Goal: Information Seeking & Learning: Learn about a topic

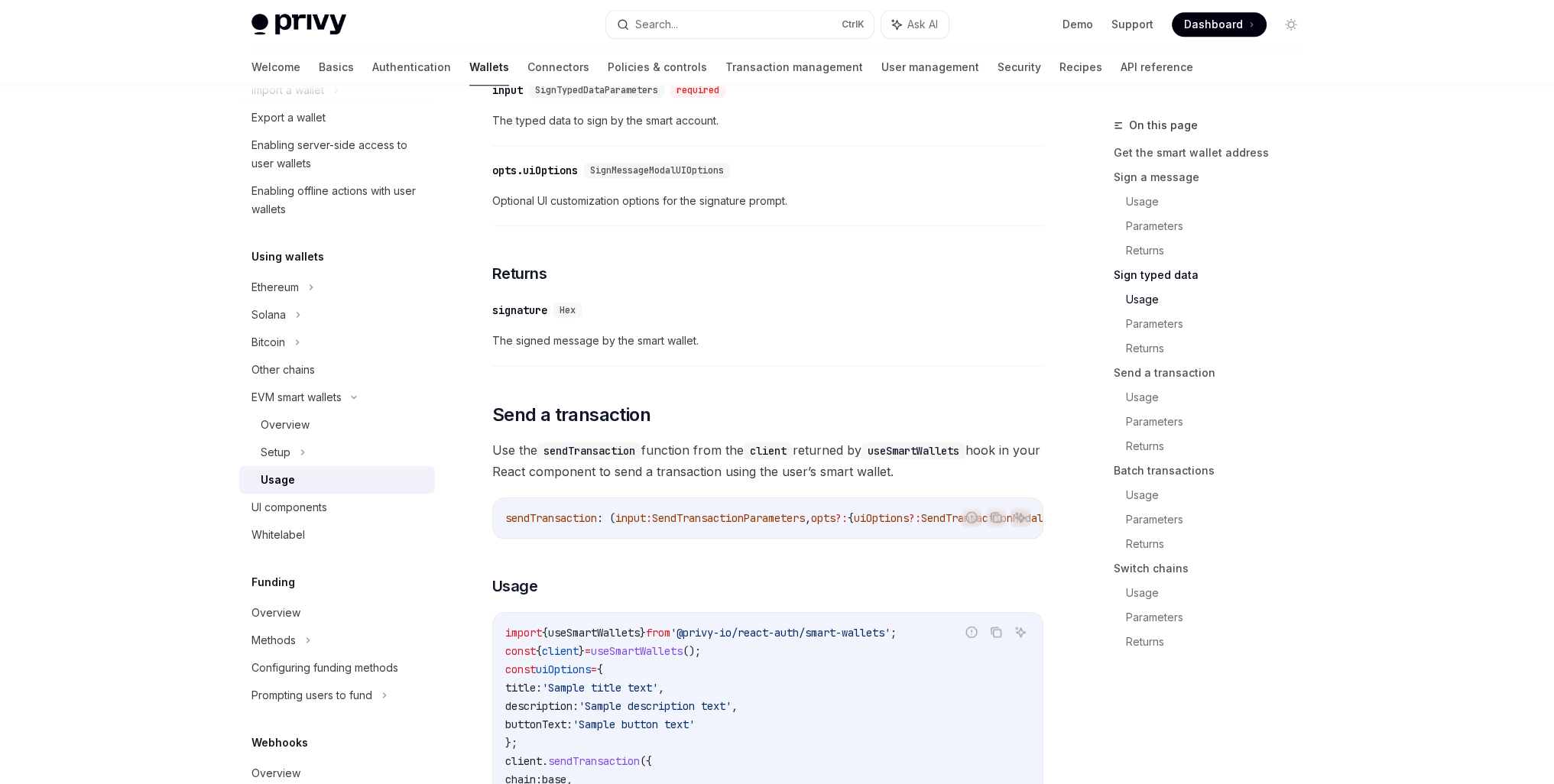
scroll to position [1912, 0]
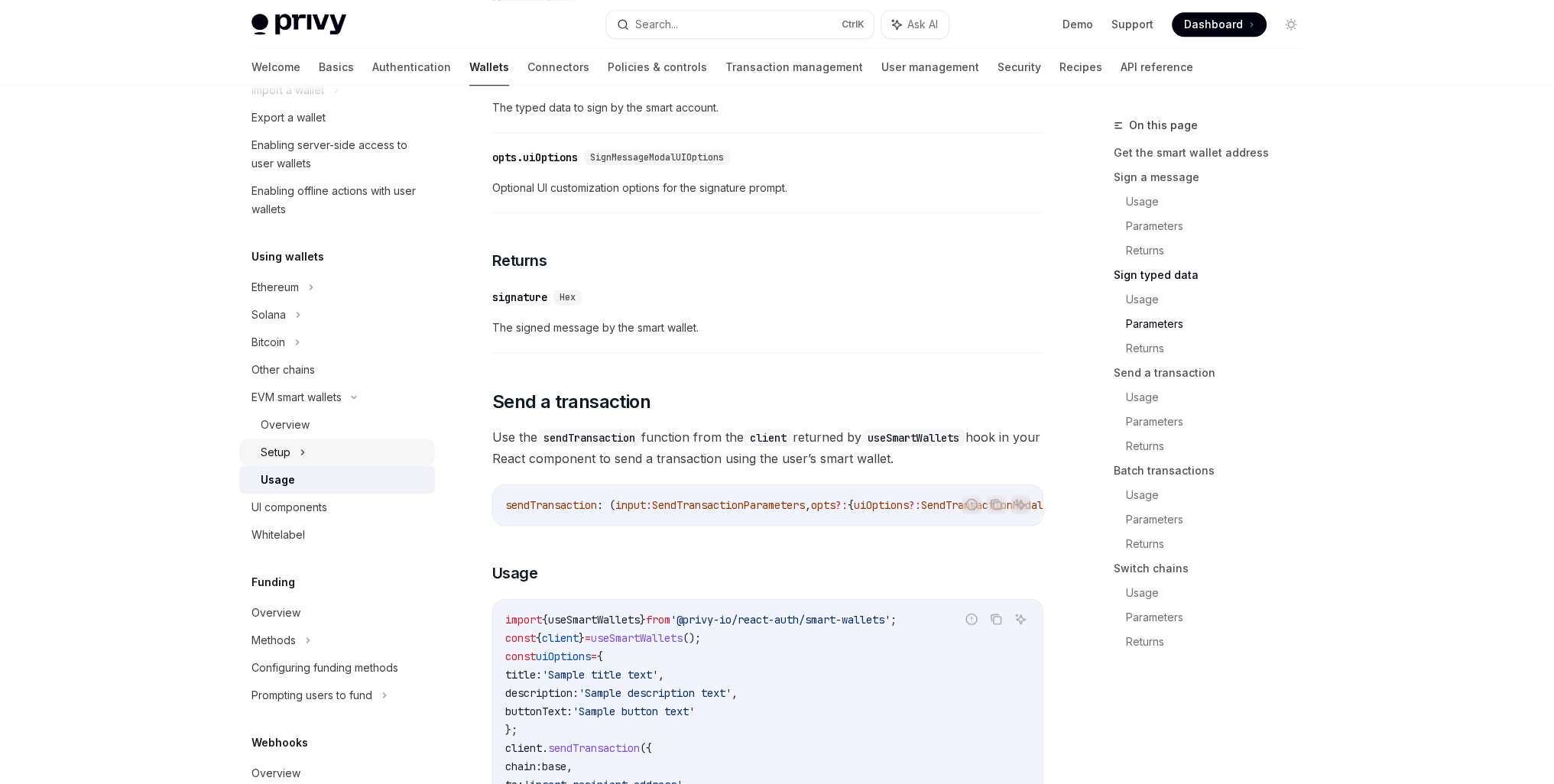
click at [285, 455] on div "Setup" at bounding box center [275, 452] width 30 height 19
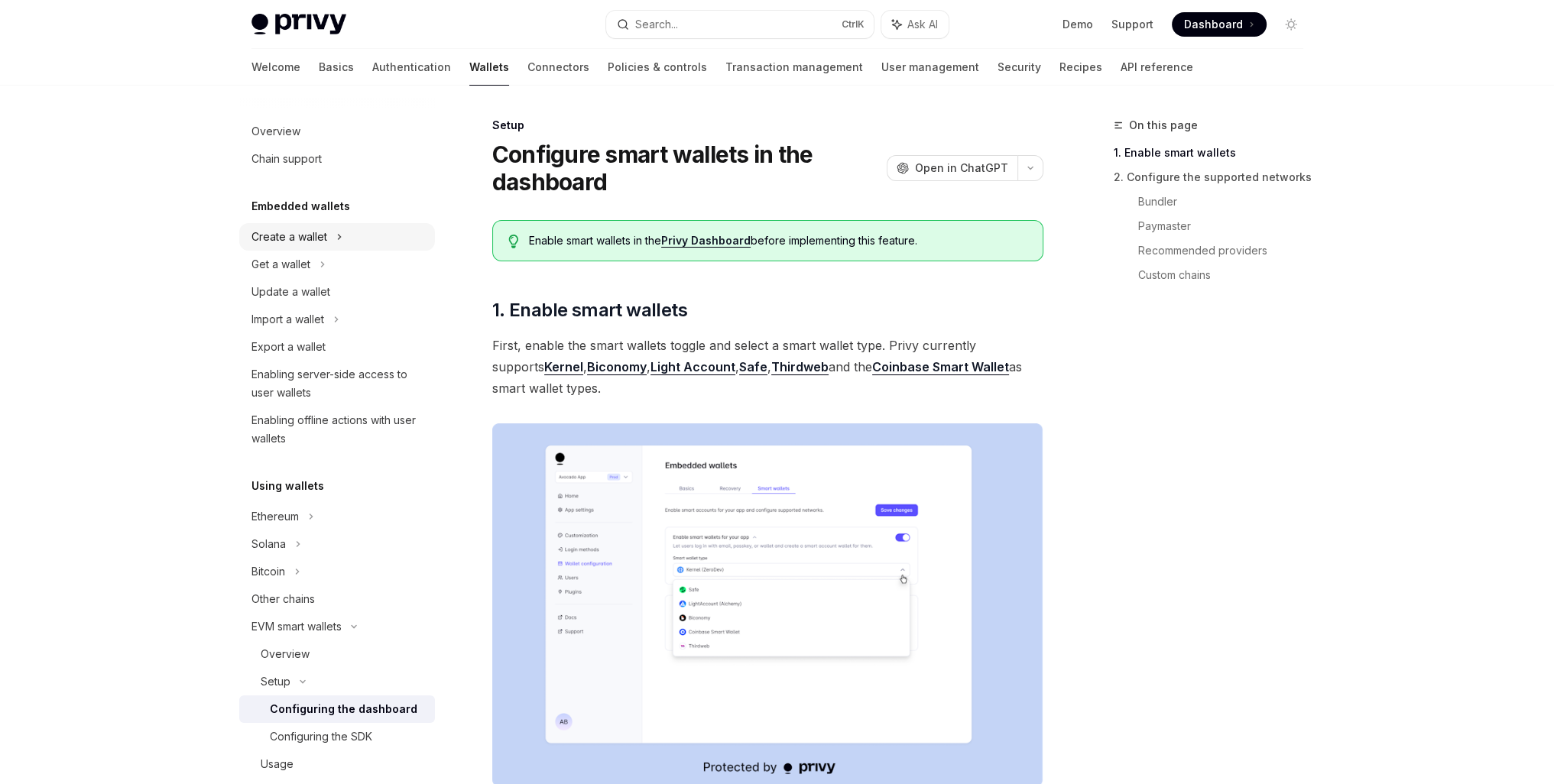
click at [334, 234] on div "Create a wallet" at bounding box center [336, 236] width 196 height 27
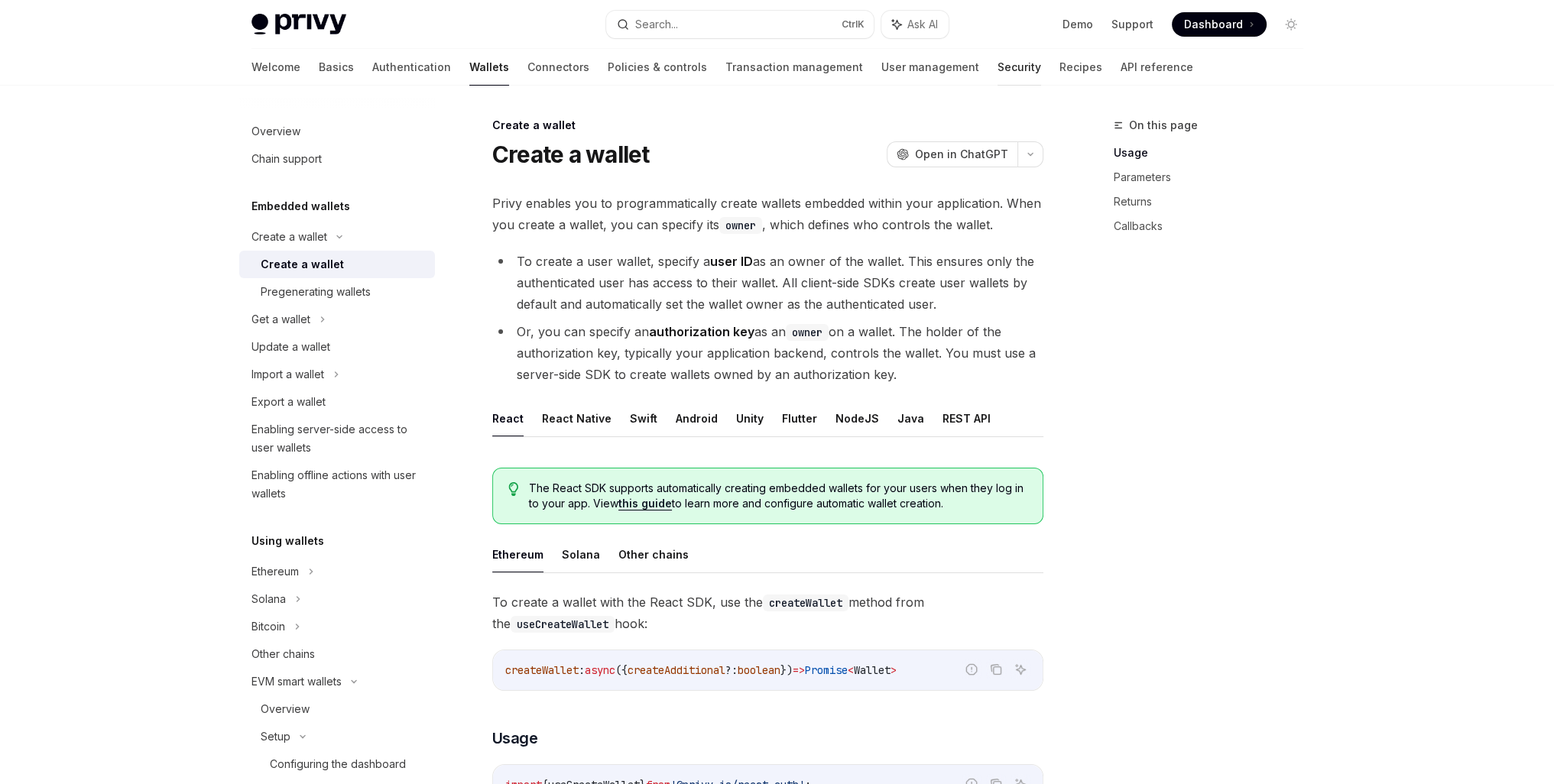
click at [998, 68] on link "Security" at bounding box center [1019, 67] width 44 height 37
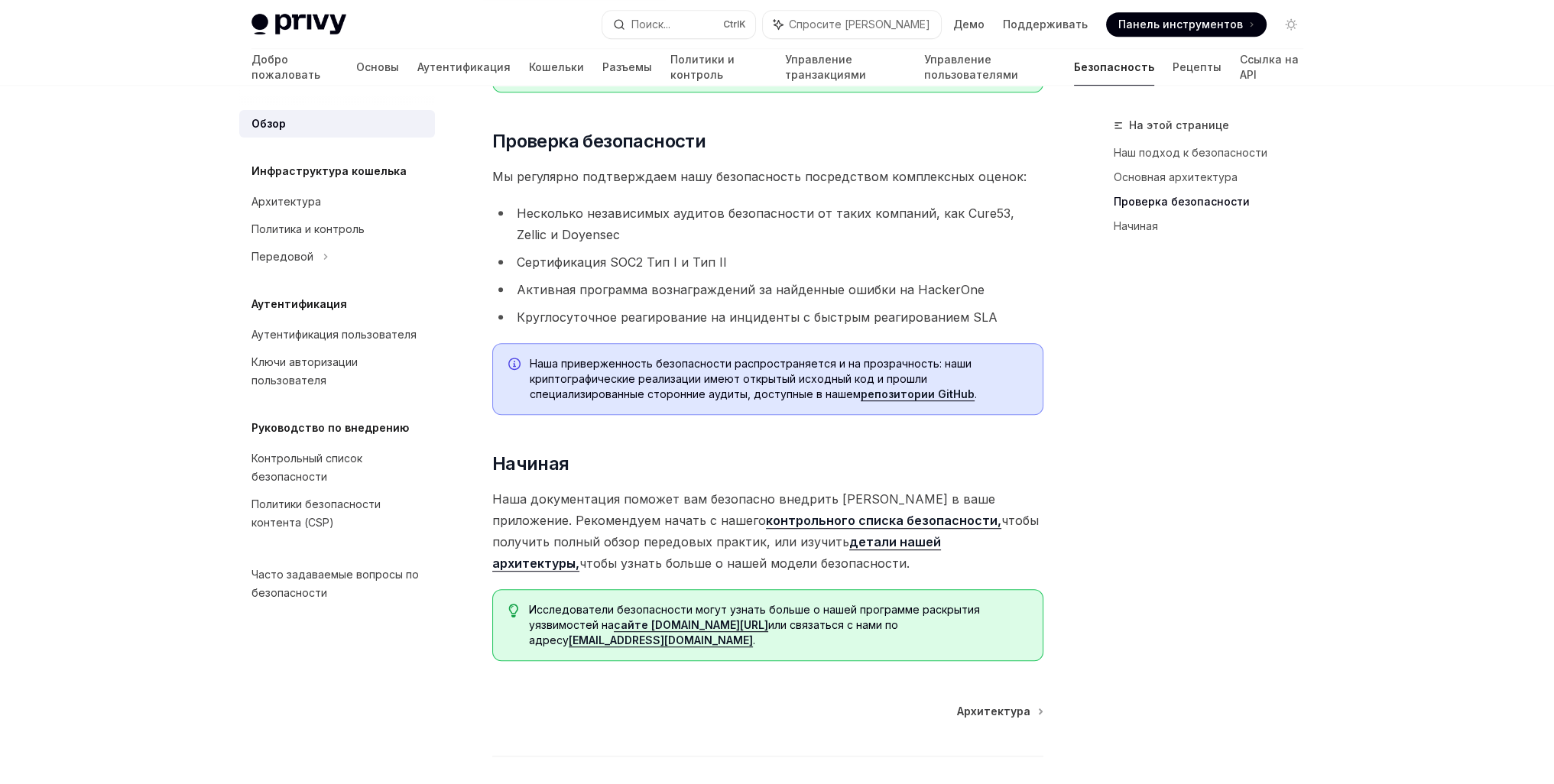
scroll to position [1071, 0]
click at [290, 372] on div "Ключи авторизации пользователя" at bounding box center [339, 371] width 174 height 37
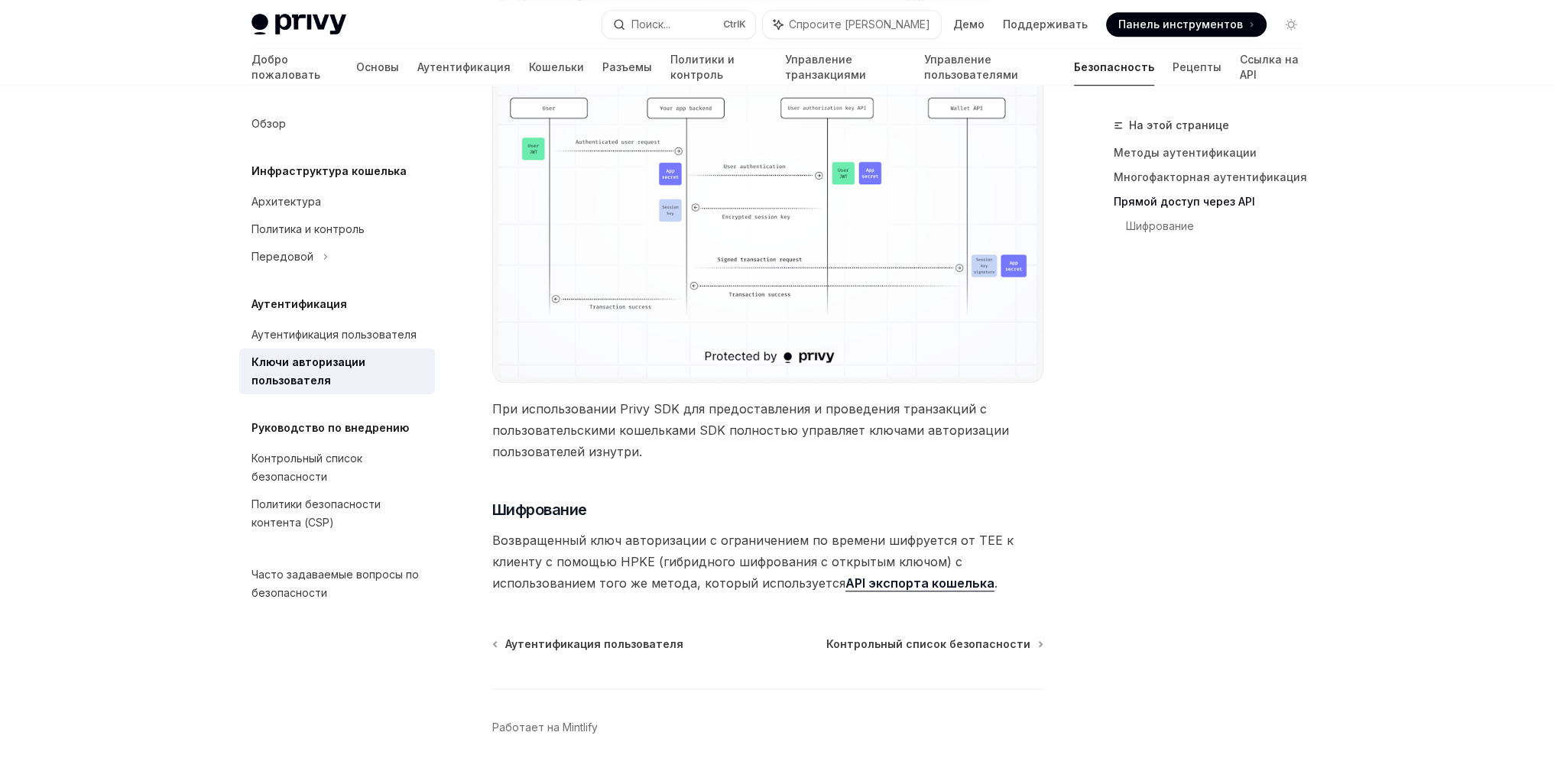
scroll to position [1480, 0]
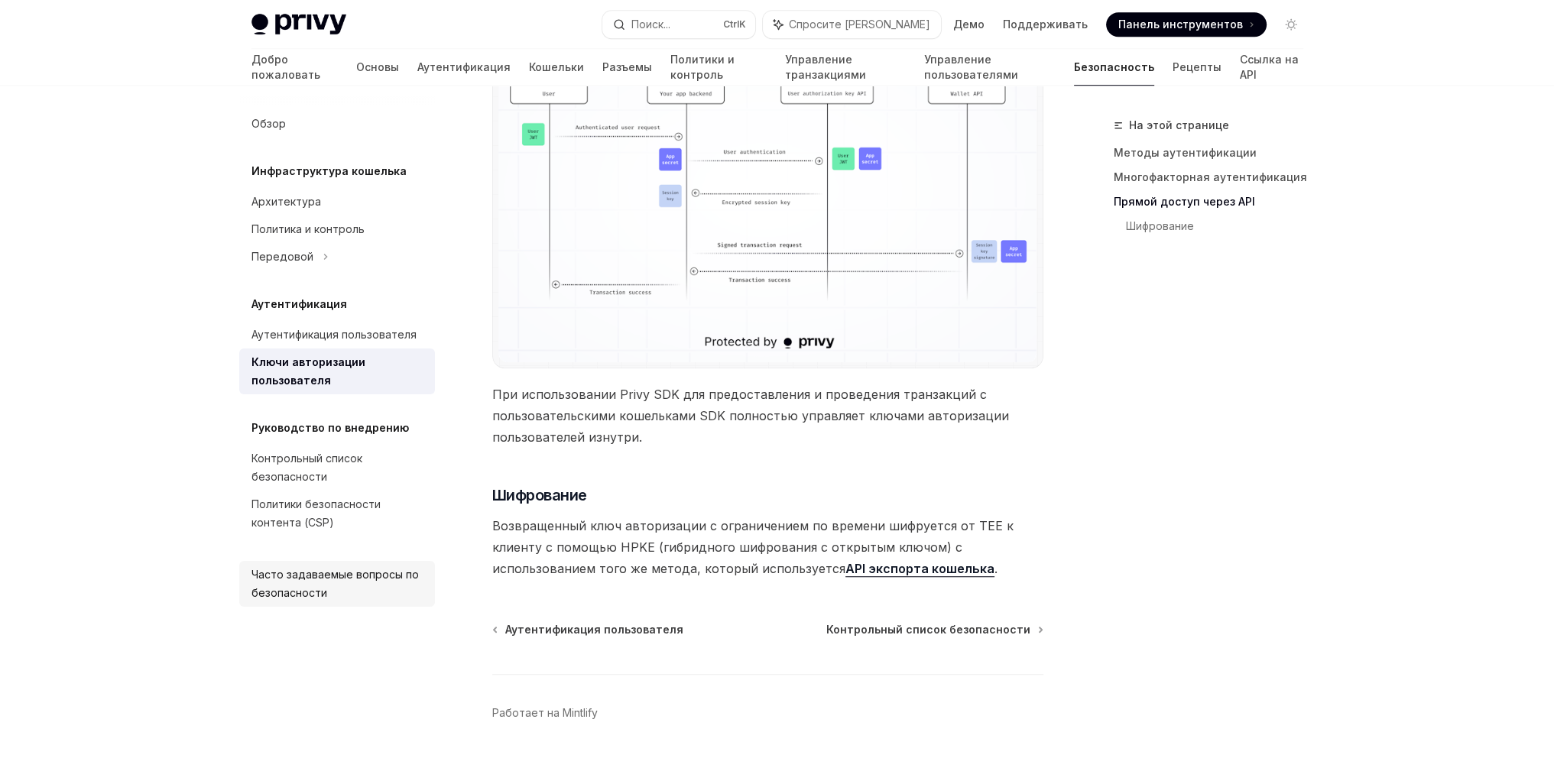
click at [300, 584] on div "Часто задаваемые вопросы по безопасности" at bounding box center [339, 584] width 174 height 37
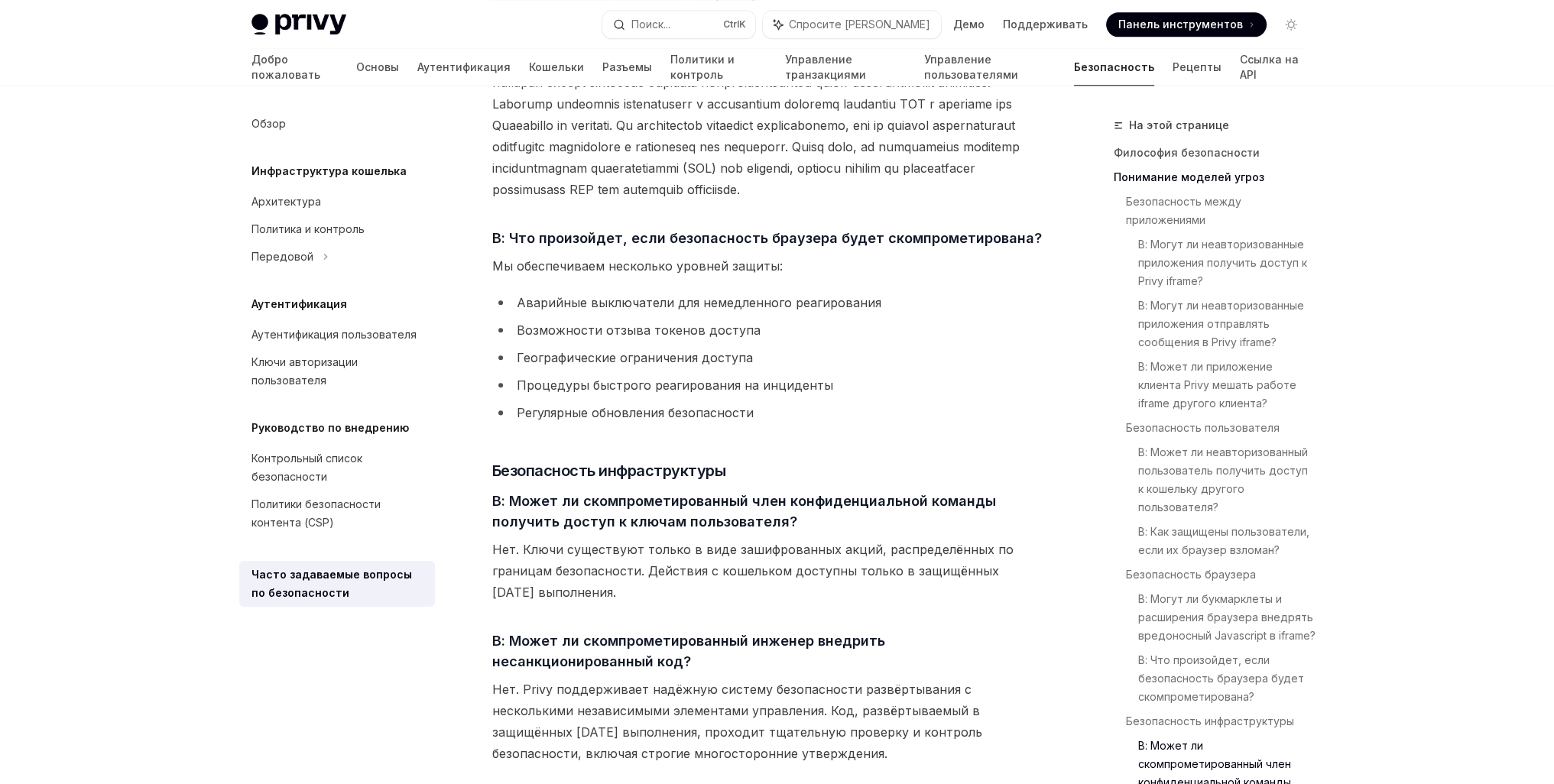
scroll to position [2523, 0]
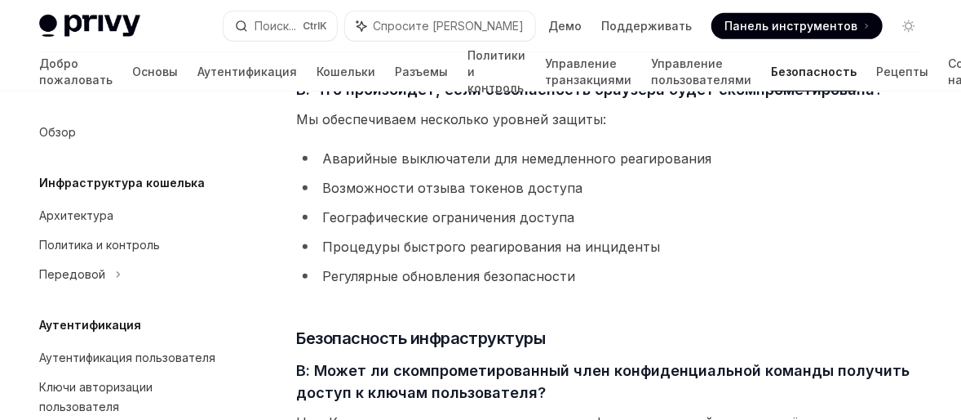
type textarea "*"
